Goal: Task Accomplishment & Management: Manage account settings

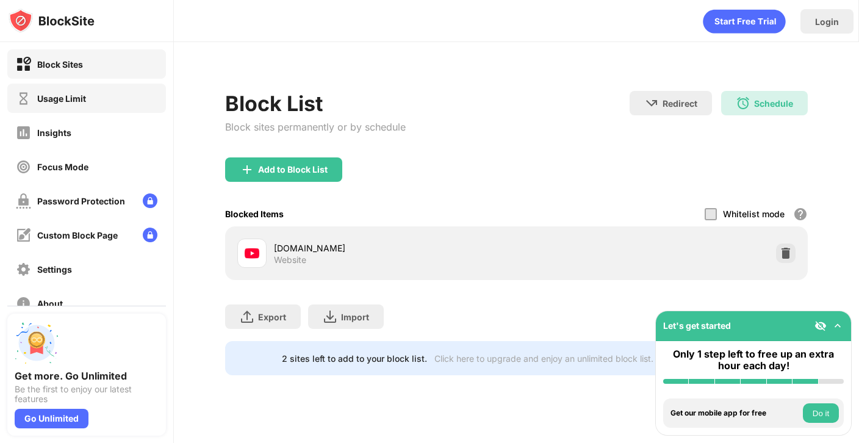
click at [68, 96] on div "Usage Limit" at bounding box center [61, 98] width 49 height 10
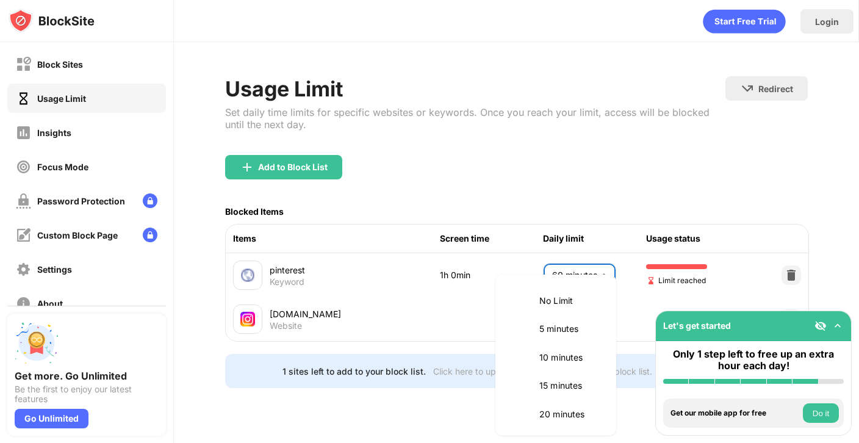
click at [596, 270] on body "Block Sites Usage Limit Insights Focus Mode Password Protection Custom Block Pa…" at bounding box center [429, 221] width 859 height 443
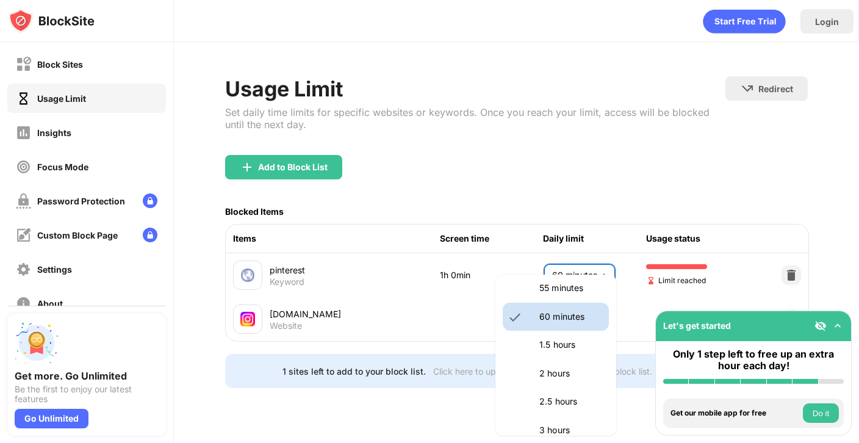
scroll to position [325, 0]
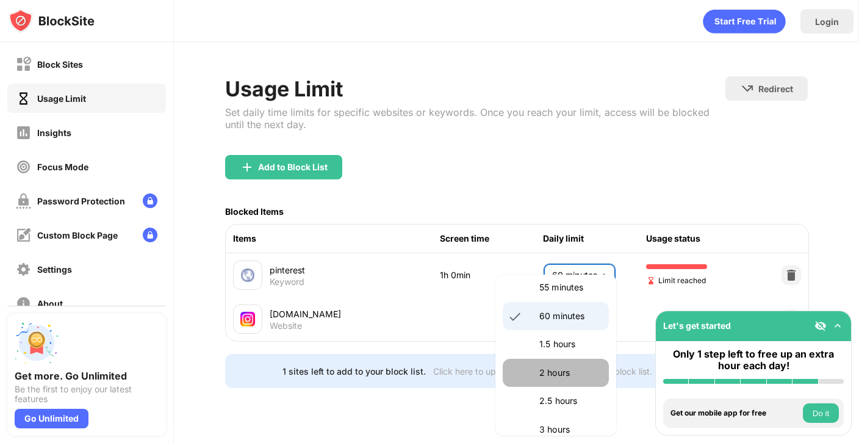
click at [588, 377] on p "2 hours" at bounding box center [571, 372] width 62 height 13
type input "***"
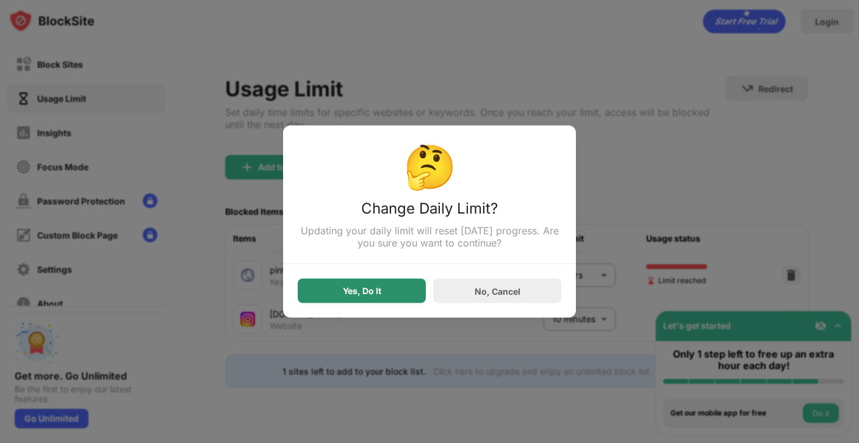
click at [402, 288] on div "Yes, Do It" at bounding box center [362, 291] width 128 height 24
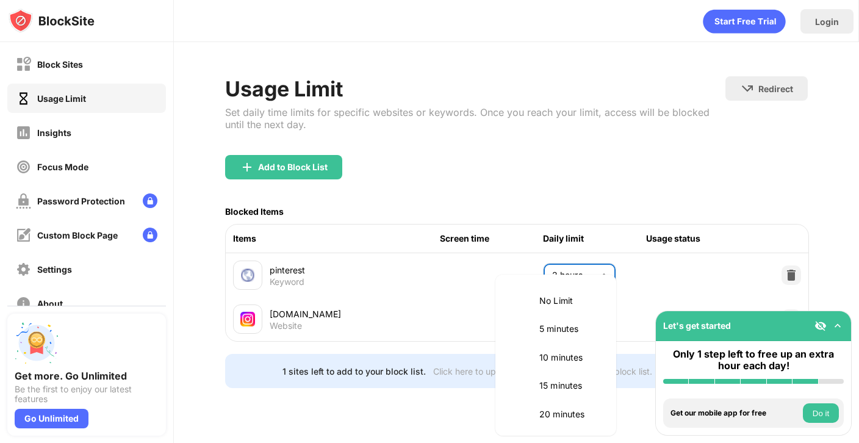
click at [577, 280] on body "Block Sites Usage Limit Insights Focus Mode Password Protection Custom Block Pa…" at bounding box center [429, 221] width 859 height 443
click at [567, 208] on div at bounding box center [429, 221] width 859 height 443
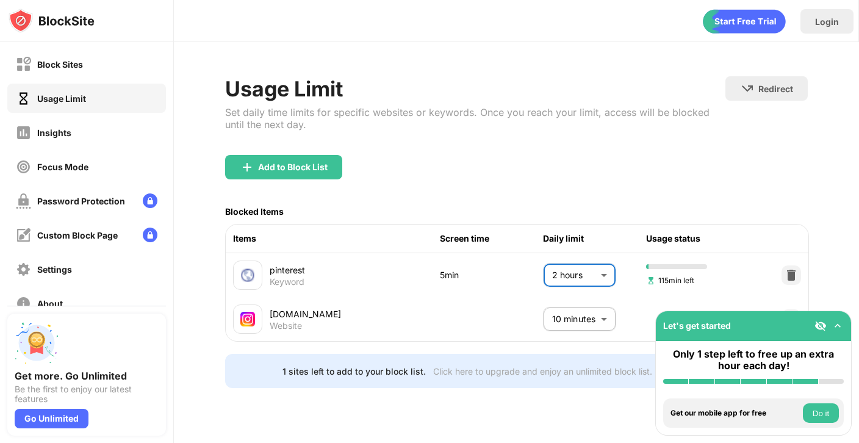
click at [531, 357] on div "Usage Limit Set daily time limits for specific websites or keywords. Once you r…" at bounding box center [516, 232] width 582 height 312
click at [243, 179] on div "Add to Block List" at bounding box center [516, 177] width 582 height 44
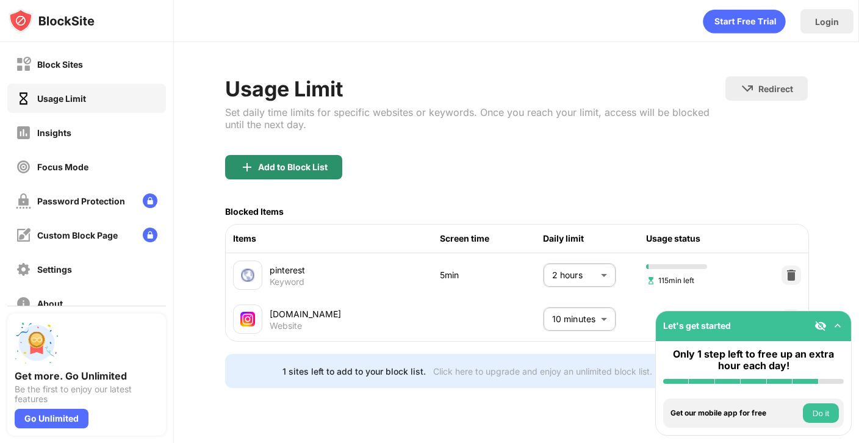
click at [242, 173] on img at bounding box center [247, 167] width 15 height 15
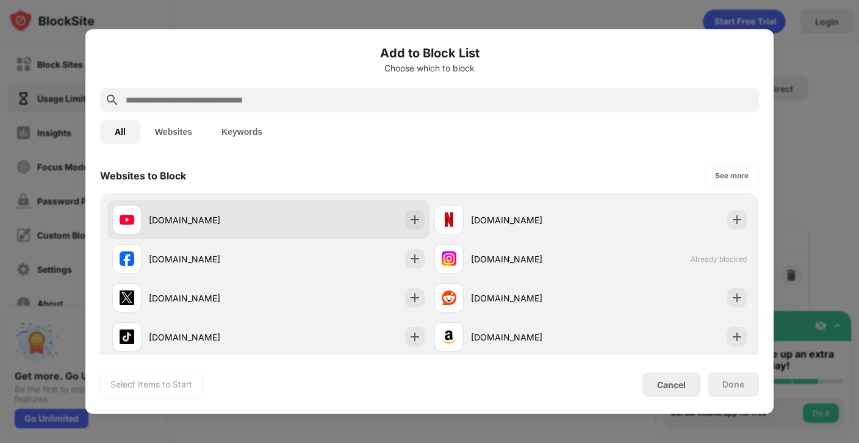
click at [258, 214] on div "youtube.com" at bounding box center [209, 220] width 120 height 13
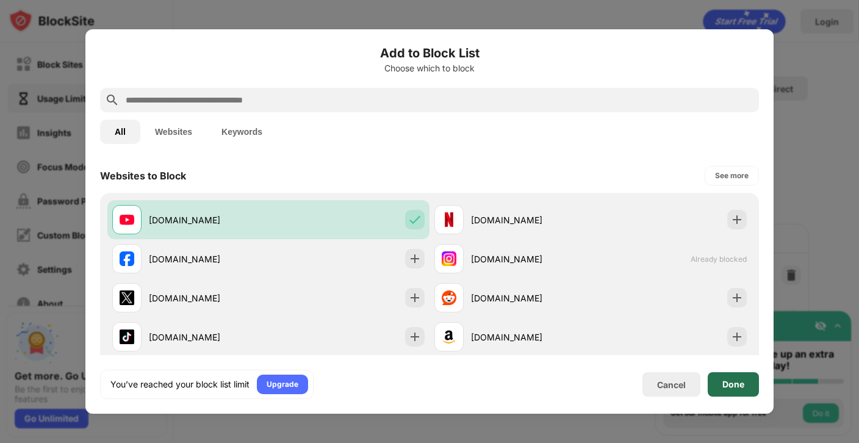
click at [714, 385] on div "Done" at bounding box center [733, 384] width 51 height 24
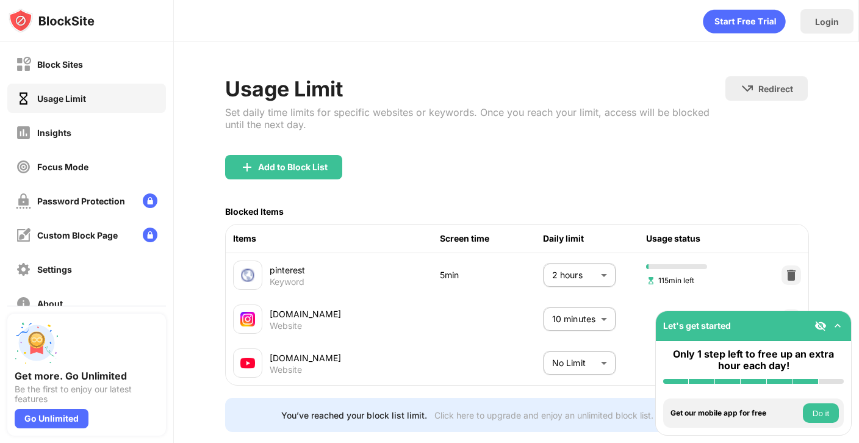
click at [582, 363] on body "Block Sites Usage Limit Insights Focus Mode Password Protection Custom Block Pa…" at bounding box center [429, 221] width 859 height 443
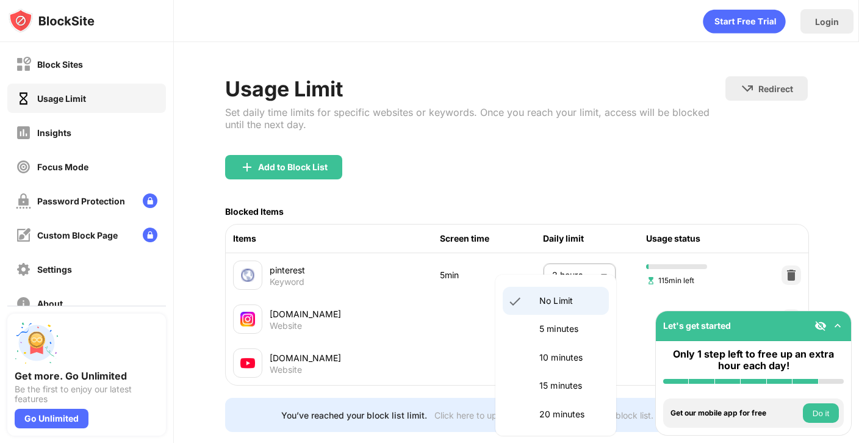
click at [552, 364] on p "10 minutes" at bounding box center [571, 357] width 62 height 13
type input "**"
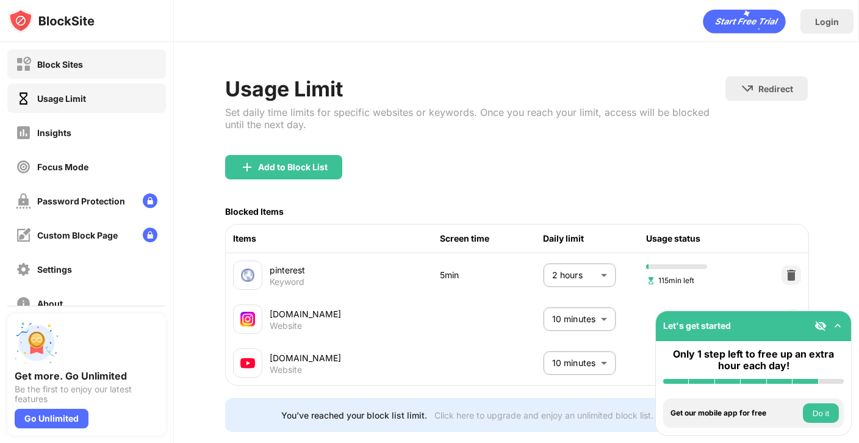
click at [85, 76] on div "Block Sites" at bounding box center [86, 63] width 159 height 29
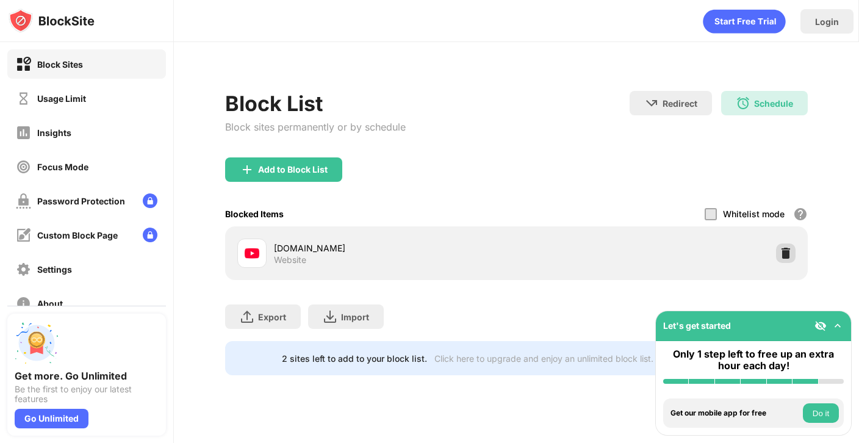
click at [786, 247] on img at bounding box center [786, 253] width 12 height 12
